Goal: Check status

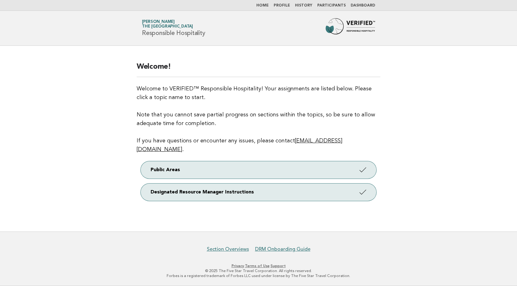
click at [363, 4] on link "Dashboard" at bounding box center [363, 6] width 24 height 4
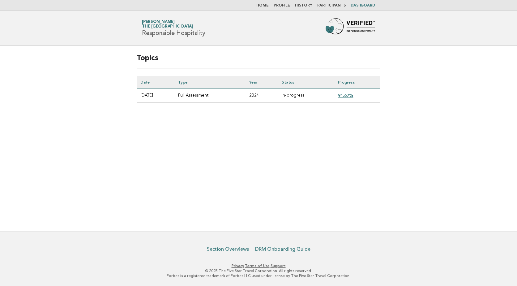
click at [347, 96] on link "91.67%" at bounding box center [345, 95] width 15 height 5
